Goal: Task Accomplishment & Management: Use online tool/utility

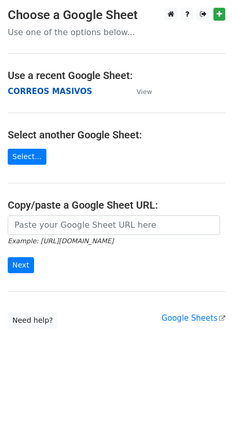
click at [36, 89] on strong "CORREOS MASIVOS" at bounding box center [50, 91] width 85 height 9
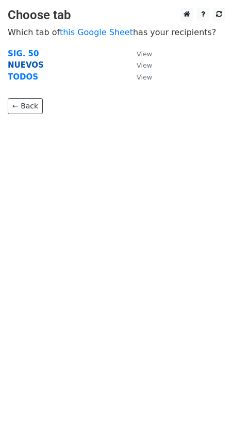
click at [35, 66] on strong "NUEVOS" at bounding box center [26, 64] width 36 height 9
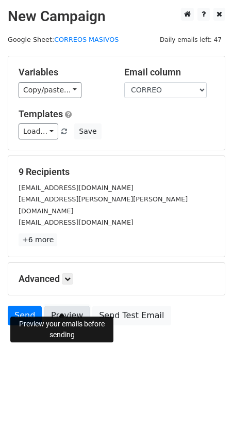
click at [56, 306] on link "Preview" at bounding box center [66, 316] width 45 height 20
click at [24, 308] on link "Send" at bounding box center [25, 316] width 34 height 20
